Goal: Task Accomplishment & Management: Use online tool/utility

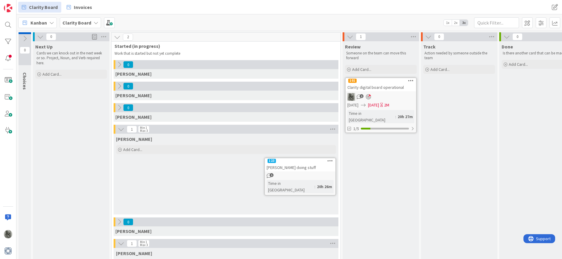
click at [330, 161] on icon at bounding box center [330, 160] width 6 height 4
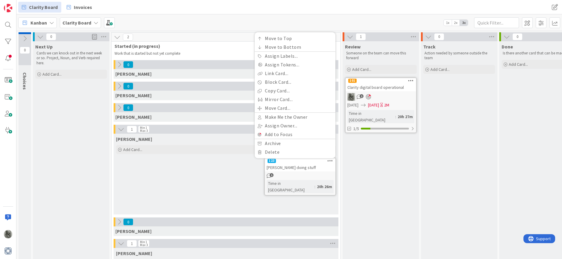
click at [272, 176] on span "1" at bounding box center [272, 175] width 4 height 4
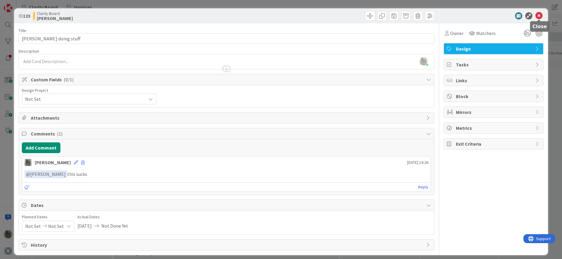
click at [539, 14] on icon at bounding box center [538, 15] width 7 height 7
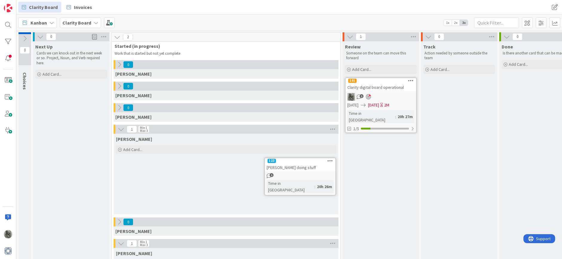
click at [329, 161] on icon at bounding box center [330, 160] width 6 height 4
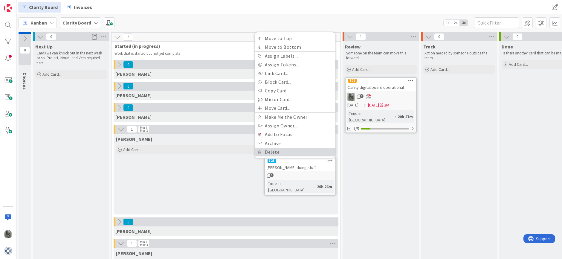
click at [275, 152] on link "Delete" at bounding box center [295, 152] width 81 height 9
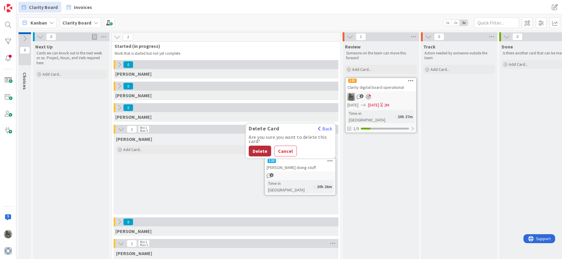
click at [259, 150] on button "Delete" at bounding box center [260, 151] width 22 height 11
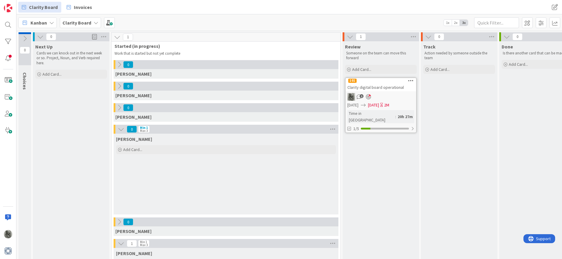
click at [25, 39] on icon at bounding box center [25, 38] width 7 height 7
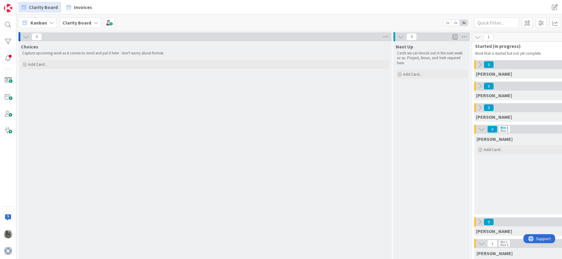
click at [25, 39] on icon at bounding box center [26, 36] width 7 height 7
